Goal: Navigation & Orientation: Find specific page/section

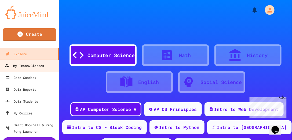
click at [38, 63] on div "My Teams/Classes" at bounding box center [24, 65] width 39 height 7
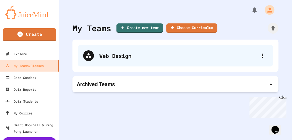
click at [122, 52] on div "Web Design" at bounding box center [178, 56] width 158 height 8
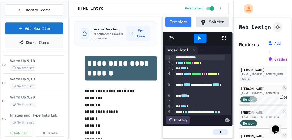
scroll to position [215, 0]
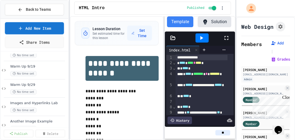
click at [35, 13] on button "Back to Teams" at bounding box center [34, 10] width 59 height 12
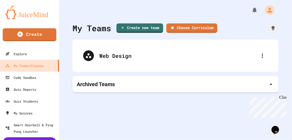
click at [118, 86] on div "Archived Teams" at bounding box center [176, 84] width 198 height 8
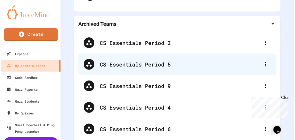
scroll to position [61, 0]
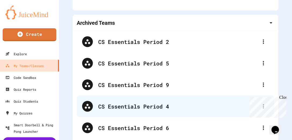
click at [125, 109] on div "CS Essentials Period 4" at bounding box center [178, 106] width 160 height 8
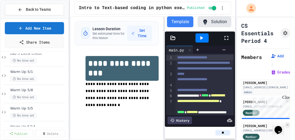
scroll to position [460, 0]
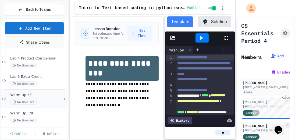
click at [46, 93] on span "Warm Up 5/1" at bounding box center [36, 95] width 52 height 5
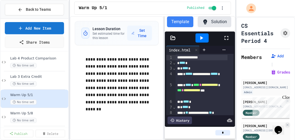
scroll to position [475, 0]
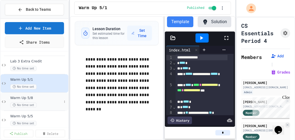
click at [41, 99] on span "Warm Up 5/8" at bounding box center [36, 98] width 52 height 5
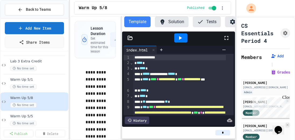
click at [119, 89] on div "**********" at bounding box center [152, 78] width 165 height 124
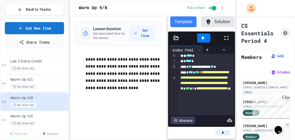
scroll to position [57, 0]
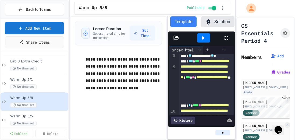
click at [167, 84] on div "**********" at bounding box center [152, 78] width 165 height 124
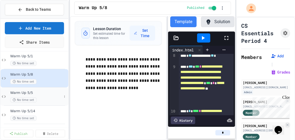
scroll to position [484, 0]
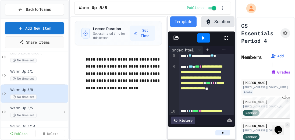
click at [42, 106] on span "Warm Up 5/5" at bounding box center [36, 108] width 52 height 5
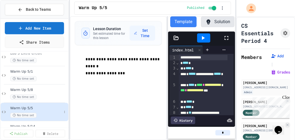
scroll to position [499, 0]
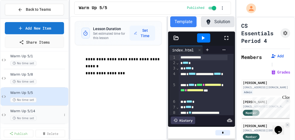
click at [38, 109] on span "Warm Up 5/14" at bounding box center [36, 111] width 52 height 5
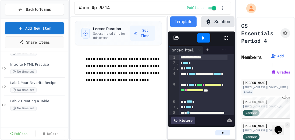
scroll to position [361, 0]
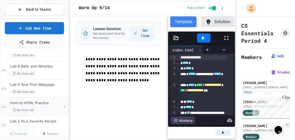
click at [39, 103] on span "Intro to HTML Practice" at bounding box center [36, 103] width 52 height 5
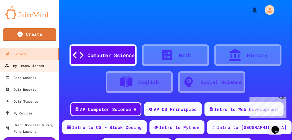
click at [24, 67] on div "My Teams/Classes" at bounding box center [24, 65] width 39 height 7
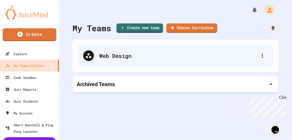
click at [120, 54] on div "Web Design" at bounding box center [178, 56] width 158 height 8
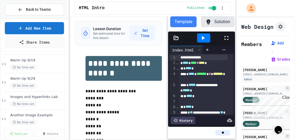
scroll to position [216, 0]
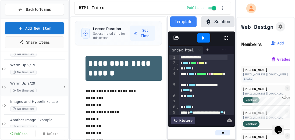
click at [34, 82] on span "Warm Up 9/29" at bounding box center [36, 83] width 52 height 5
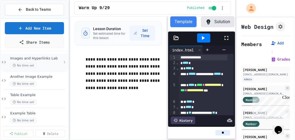
scroll to position [262, 0]
